Goal: Browse casually

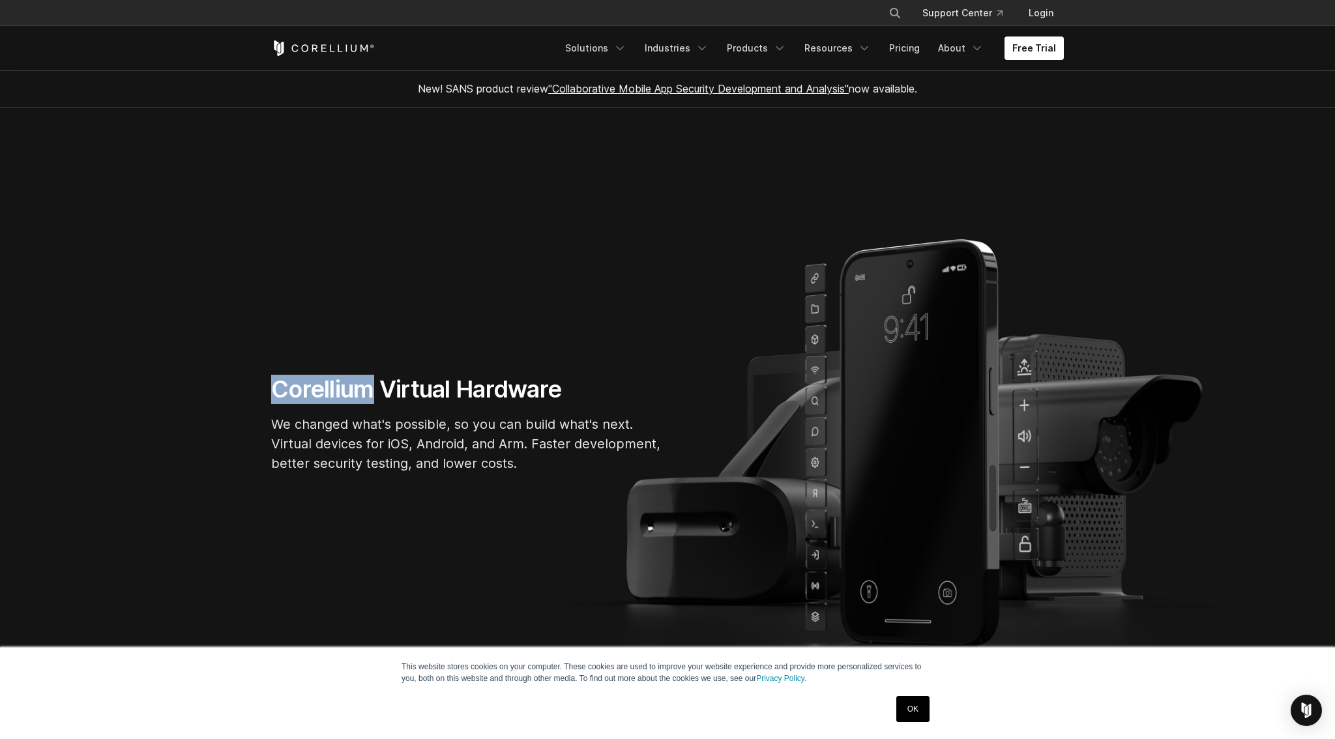
drag, startPoint x: 278, startPoint y: 388, endPoint x: 373, endPoint y: 388, distance: 95.1
click at [373, 388] on h1 "Corellium Virtual Hardware" at bounding box center [466, 389] width 391 height 29
copy h1 "Corellium"
click at [394, 297] on section "Corellium Virtual Hardware We changed what's possible, so you can build what's …" at bounding box center [667, 429] width 1335 height 643
click at [454, 446] on p "We changed what's possible, so you can build what's next. Virtual devices for i…" at bounding box center [466, 443] width 391 height 59
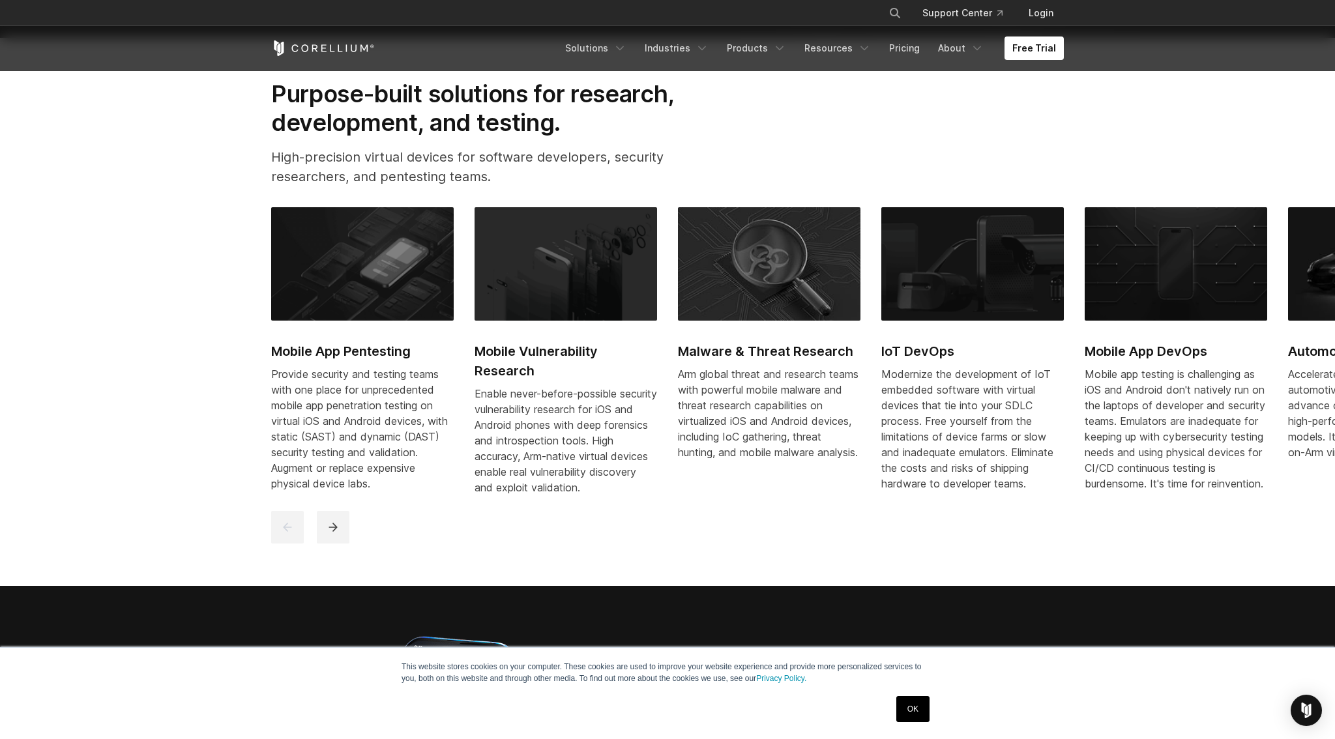
scroll to position [704, 0]
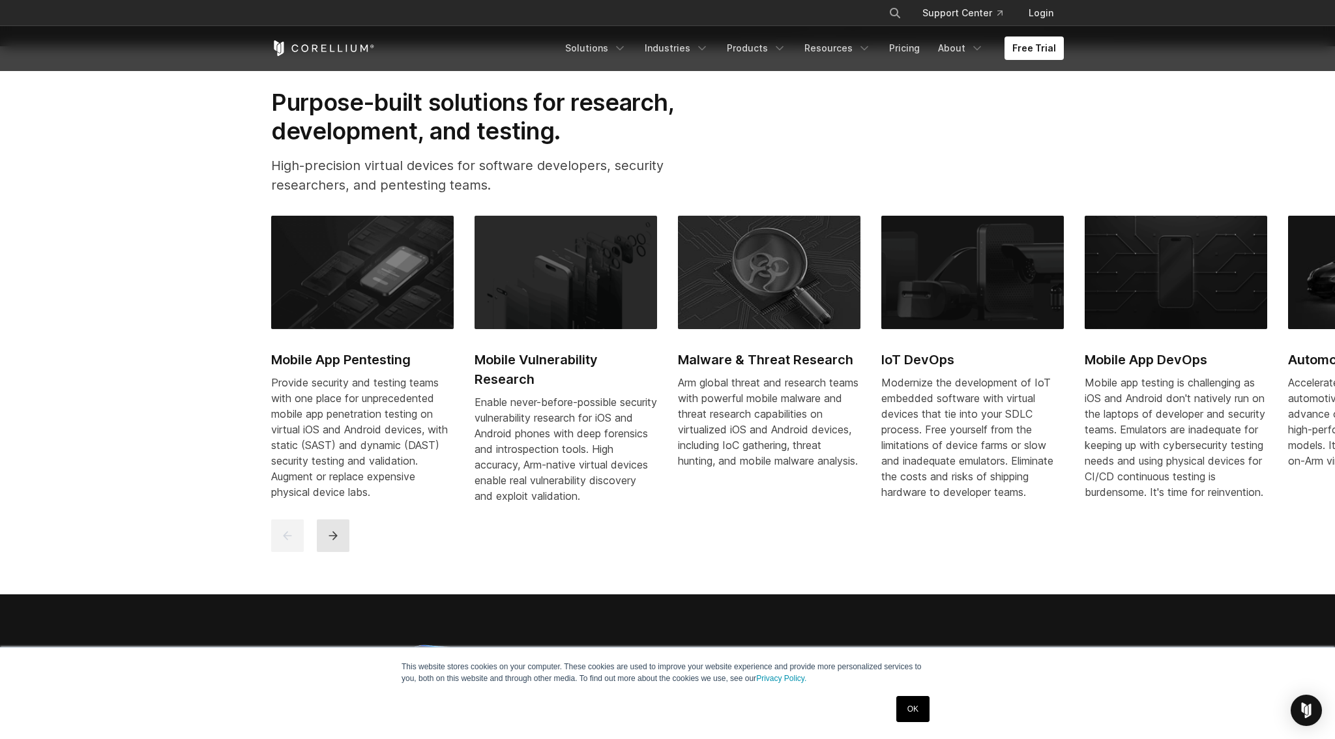
click at [328, 542] on icon "next" at bounding box center [333, 535] width 13 height 13
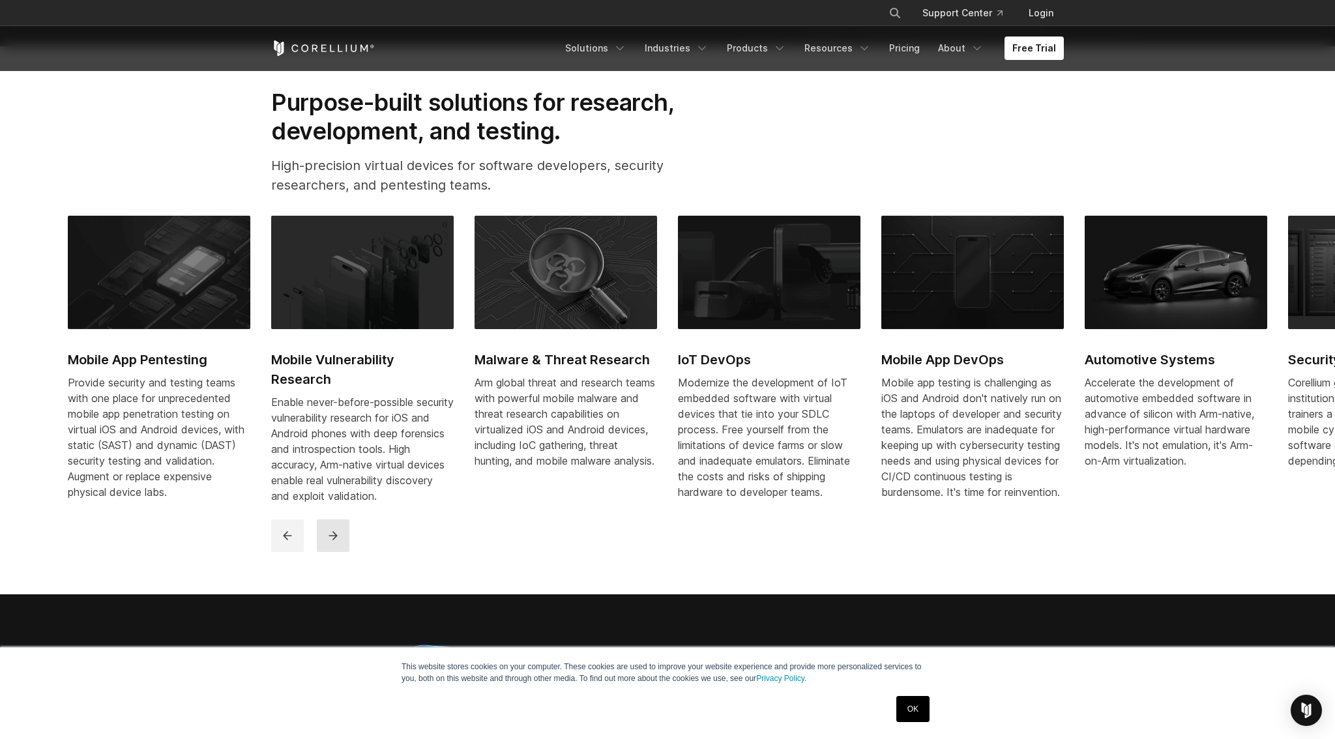
click at [328, 542] on icon "next" at bounding box center [333, 535] width 13 height 13
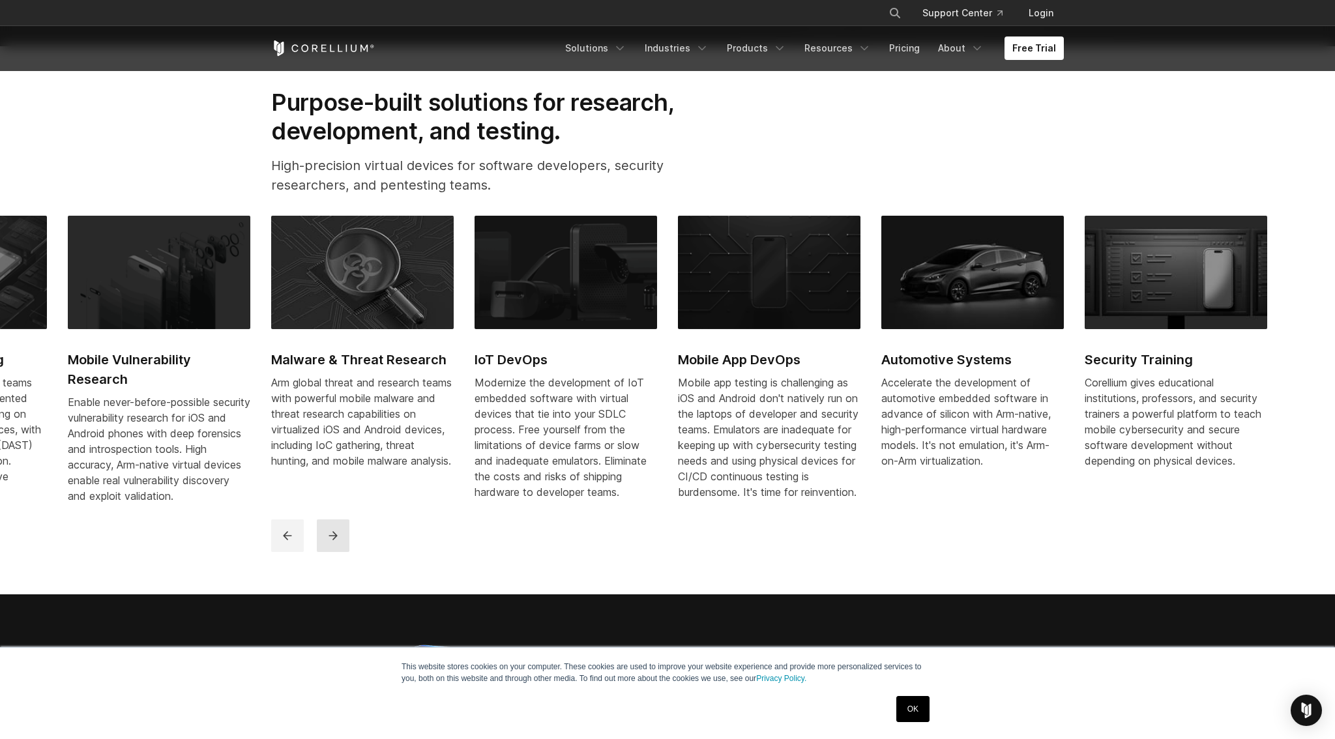
click at [328, 542] on icon "next" at bounding box center [333, 535] width 13 height 13
